Goal: Task Accomplishment & Management: Use online tool/utility

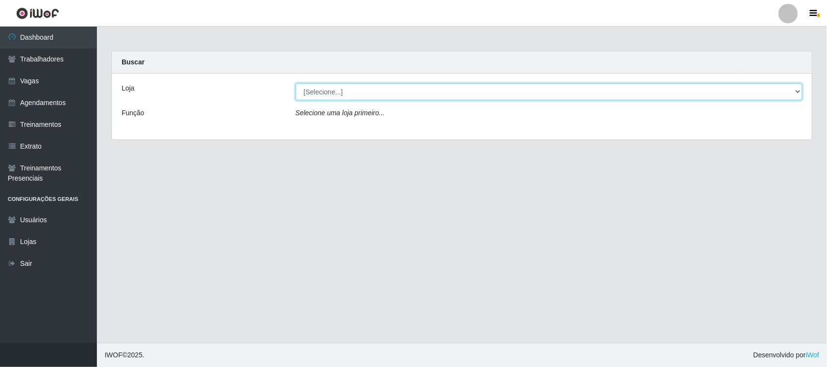
drag, startPoint x: 0, startPoint y: 0, endPoint x: 367, endPoint y: 99, distance: 380.4
click at [372, 91] on select "[Selecione...] Nordestão - [GEOGRAPHIC_DATA]" at bounding box center [548, 91] width 507 height 17
select select "420"
click at [295, 83] on select "[Selecione...] Nordestão - [GEOGRAPHIC_DATA]" at bounding box center [548, 91] width 507 height 17
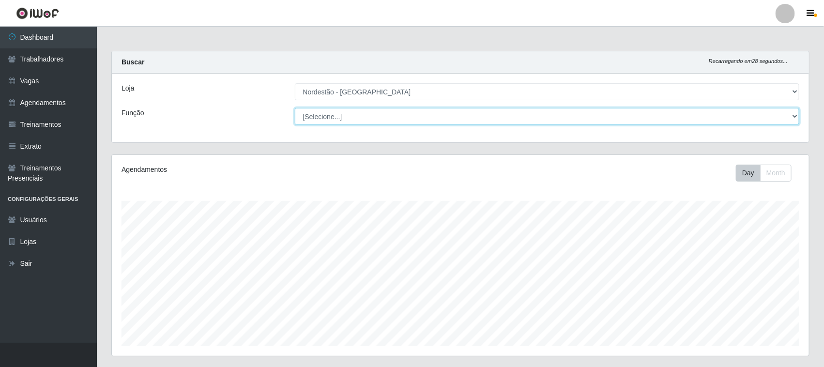
click at [364, 112] on select "[Selecione...] Balconista de Padaria Balconista de Padaria + Balconista de Pada…" at bounding box center [547, 116] width 505 height 17
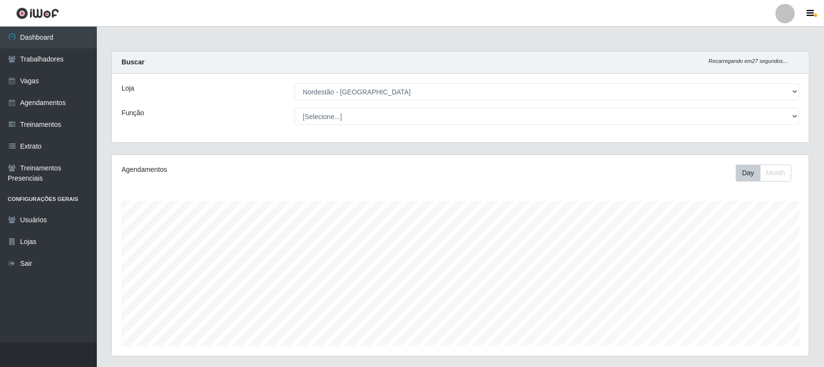
click at [282, 98] on div "Loja" at bounding box center [200, 91] width 173 height 17
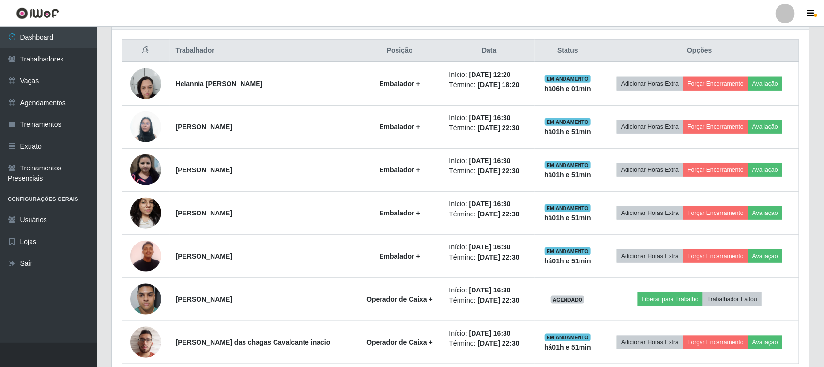
scroll to position [363, 0]
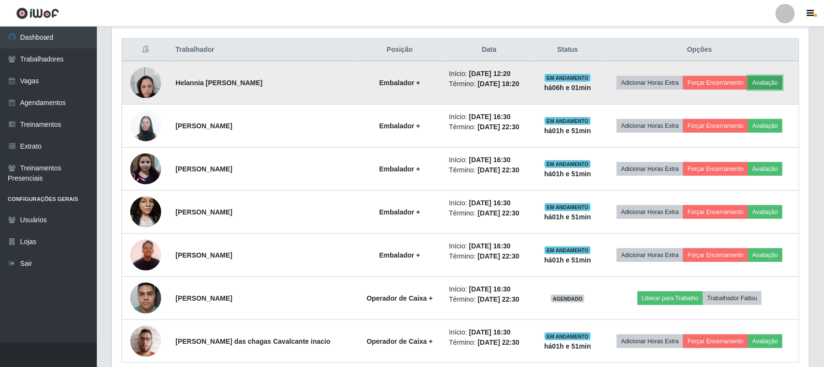
click at [764, 80] on button "Avaliação" at bounding box center [765, 83] width 34 height 14
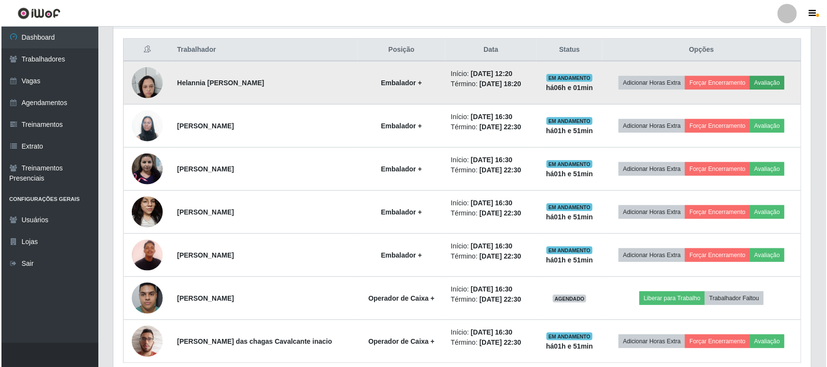
scroll to position [202, 691]
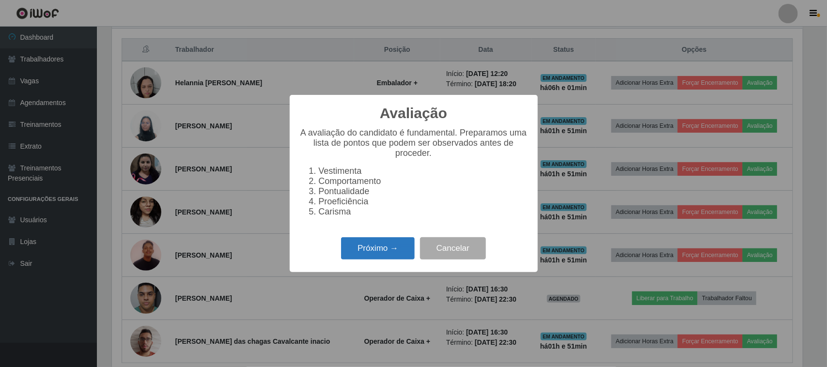
click at [381, 260] on button "Próximo →" at bounding box center [378, 248] width 74 height 23
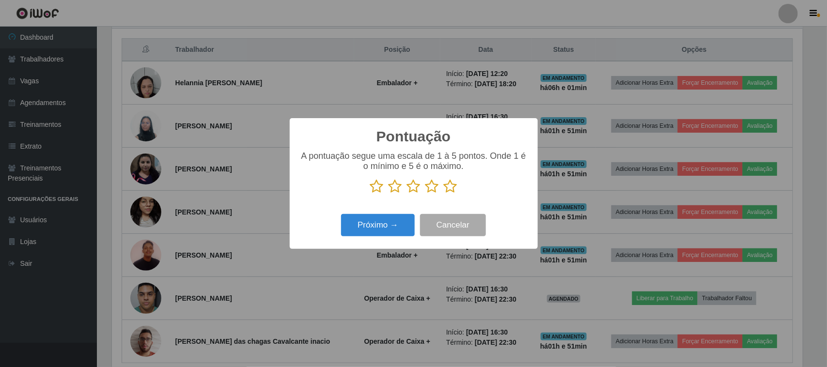
scroll to position [484211, 483721]
click at [446, 190] on icon at bounding box center [451, 186] width 14 height 15
click at [444, 194] on input "radio" at bounding box center [444, 194] width 0 height 0
click at [382, 226] on button "Próximo →" at bounding box center [378, 225] width 74 height 23
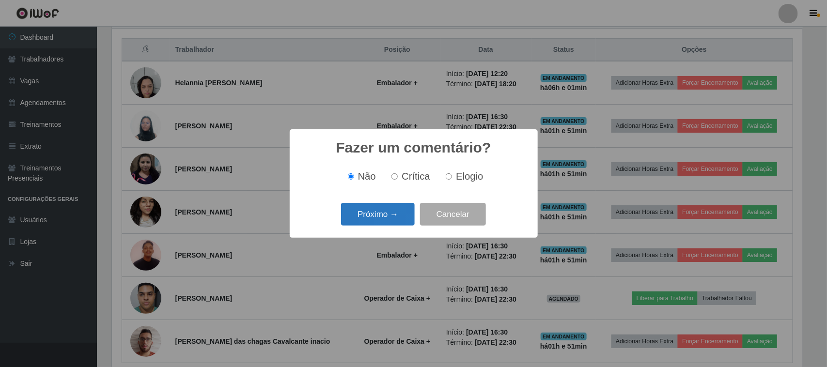
click at [400, 216] on button "Próximo →" at bounding box center [378, 214] width 74 height 23
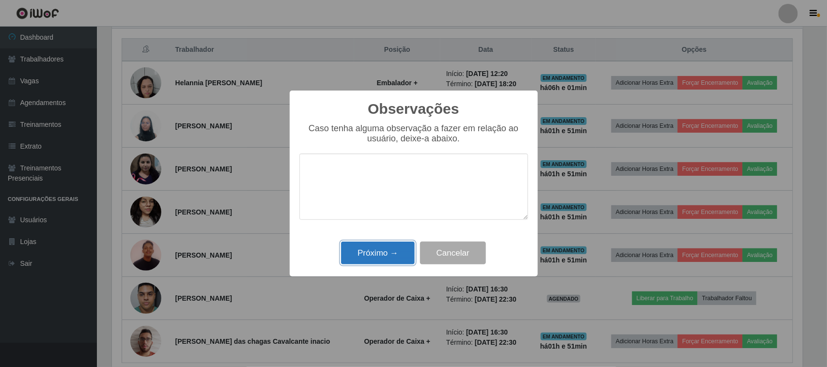
click at [382, 255] on button "Próximo →" at bounding box center [378, 253] width 74 height 23
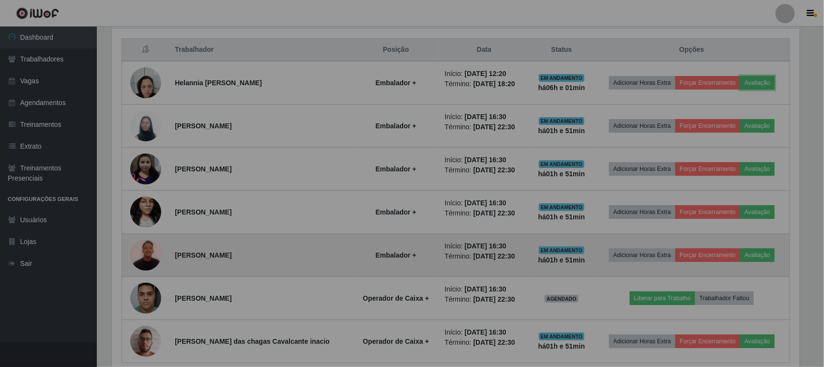
scroll to position [202, 698]
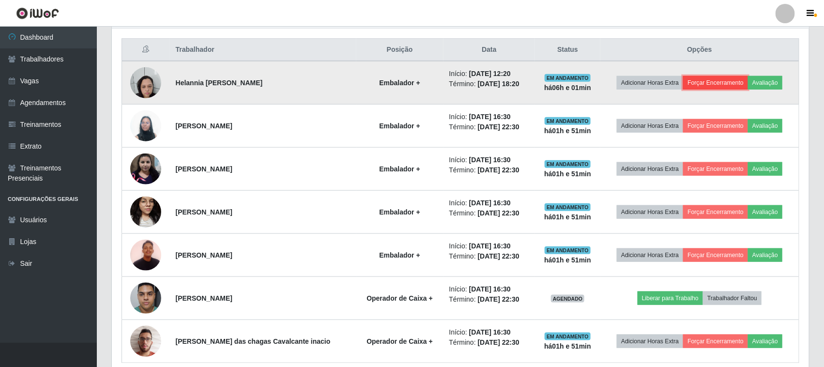
click at [715, 83] on button "Forçar Encerramento" at bounding box center [716, 83] width 65 height 14
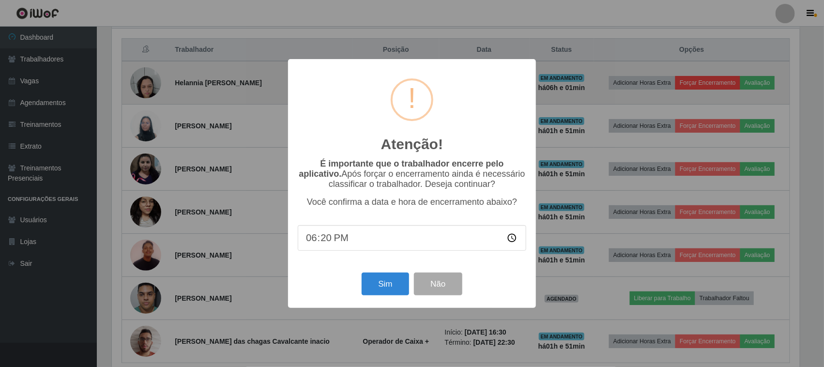
scroll to position [202, 691]
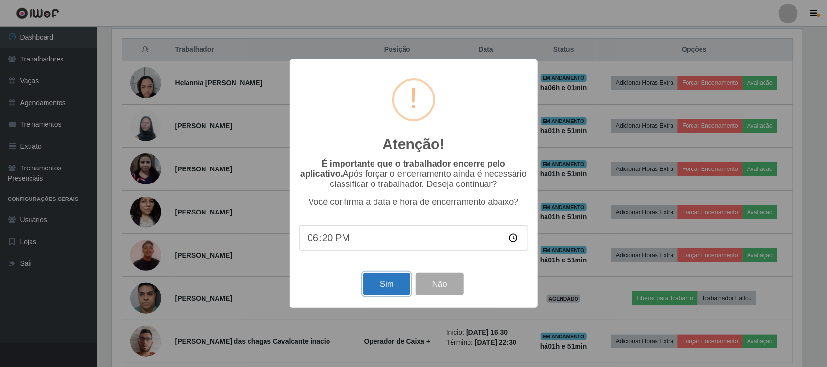
click at [385, 292] on button "Sim" at bounding box center [386, 284] width 47 height 23
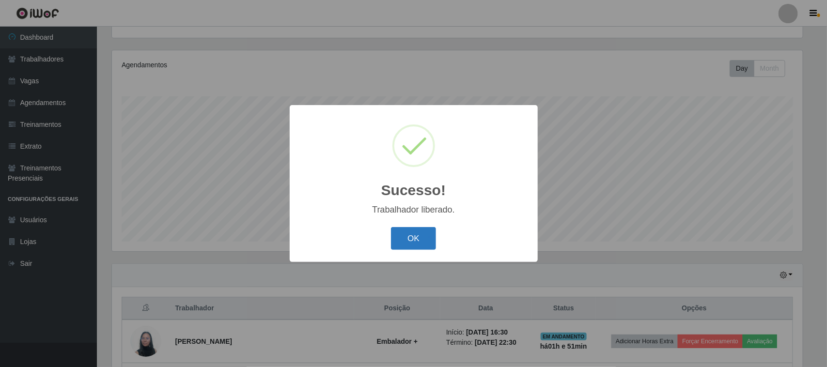
click at [415, 241] on button "OK" at bounding box center [413, 238] width 45 height 23
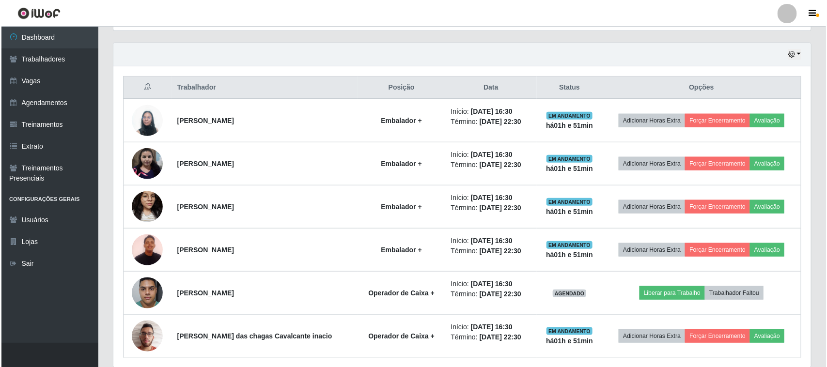
scroll to position [347, 0]
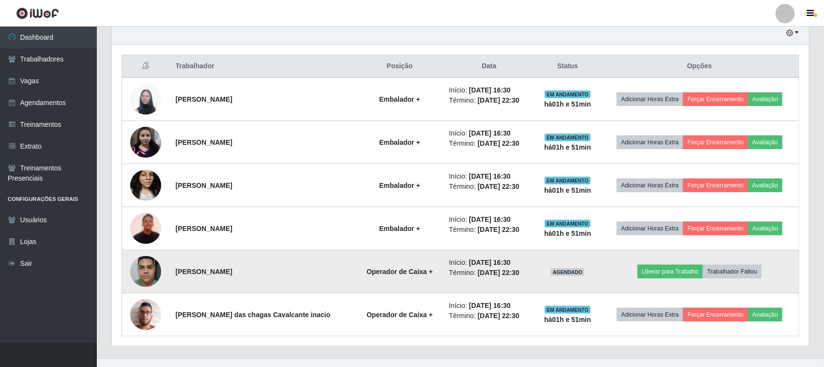
click at [143, 274] on img at bounding box center [145, 271] width 31 height 41
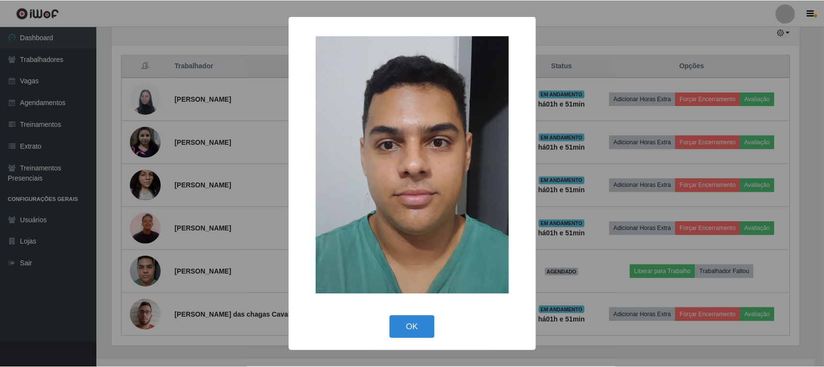
scroll to position [202, 691]
click at [427, 325] on button "OK" at bounding box center [413, 327] width 45 height 23
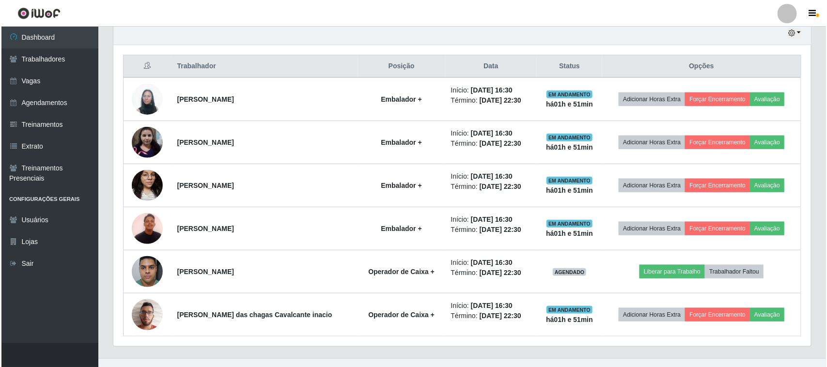
scroll to position [202, 698]
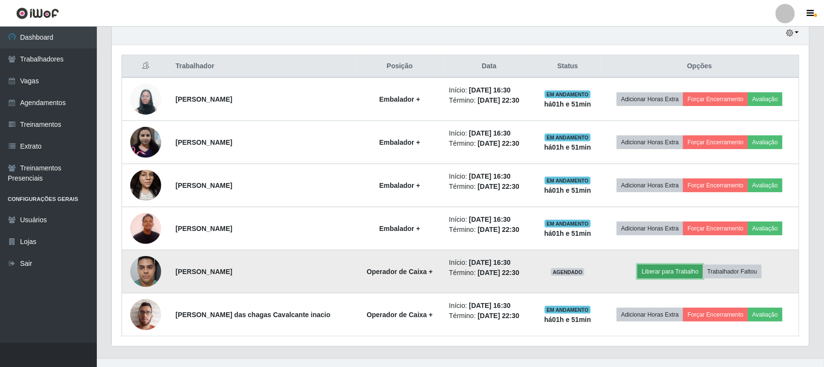
click at [667, 269] on button "Liberar para Trabalho" at bounding box center [670, 272] width 65 height 14
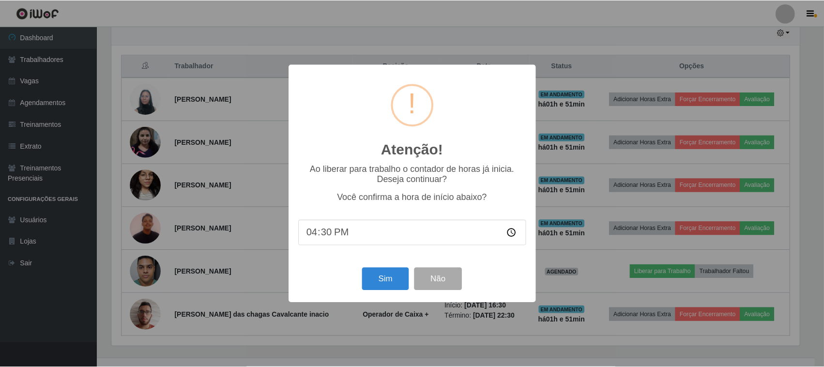
scroll to position [202, 691]
click at [377, 283] on button "Sim" at bounding box center [386, 279] width 47 height 23
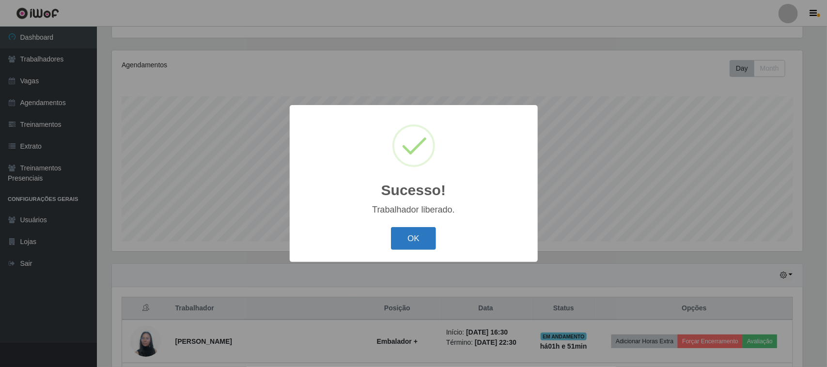
click at [403, 235] on button "OK" at bounding box center [413, 238] width 45 height 23
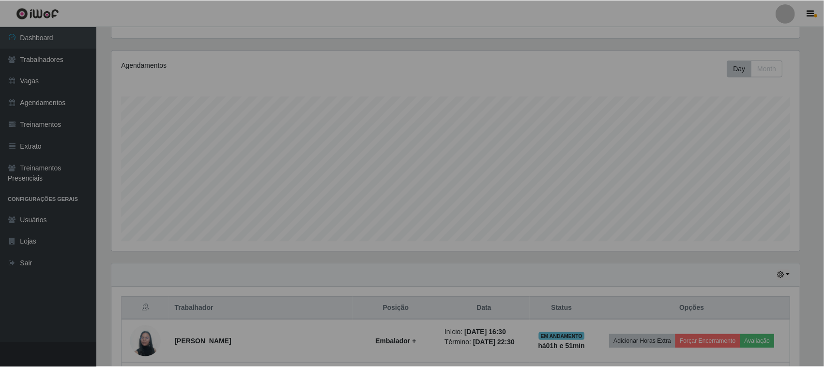
scroll to position [0, 0]
